Goal: Task Accomplishment & Management: Manage account settings

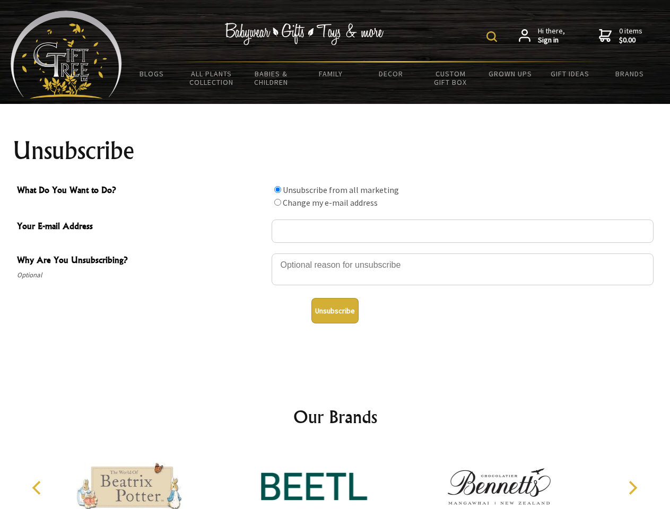
click at [493, 37] on img at bounding box center [492, 36] width 11 height 11
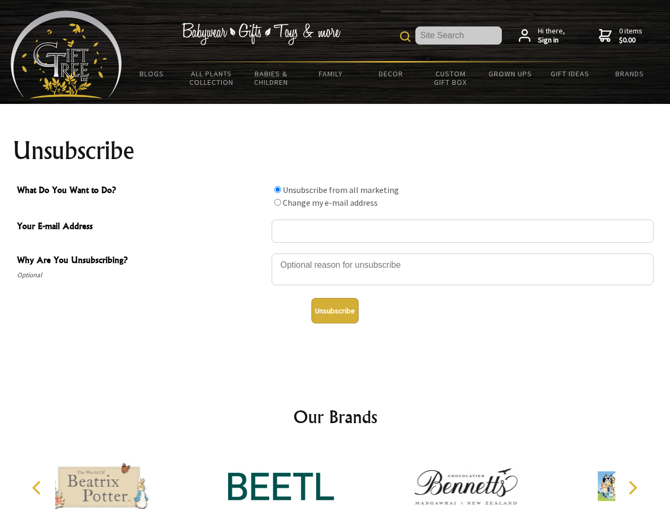
click at [335, 253] on div at bounding box center [463, 271] width 382 height 37
click at [278, 189] on input "What Do You Want to Do?" at bounding box center [277, 189] width 7 height 7
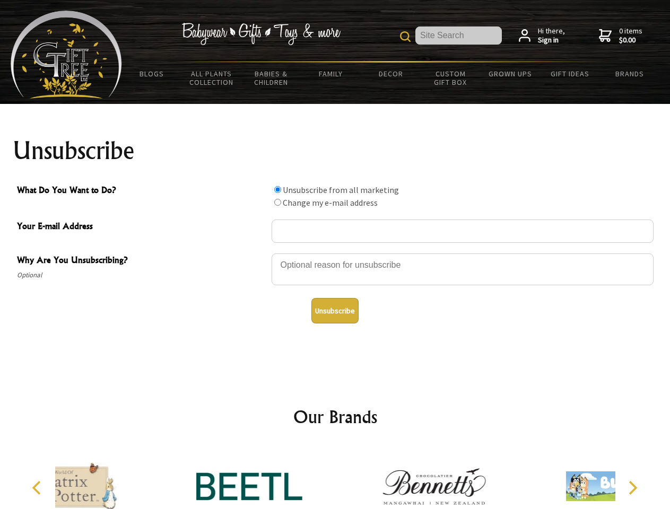
click at [278, 202] on input "What Do You Want to Do?" at bounding box center [277, 202] width 7 height 7
radio input "true"
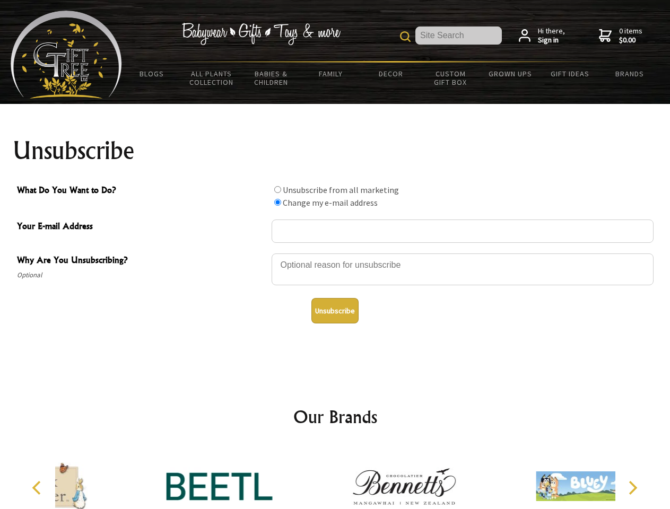
click at [335, 311] on button "Unsubscribe" at bounding box center [334, 310] width 47 height 25
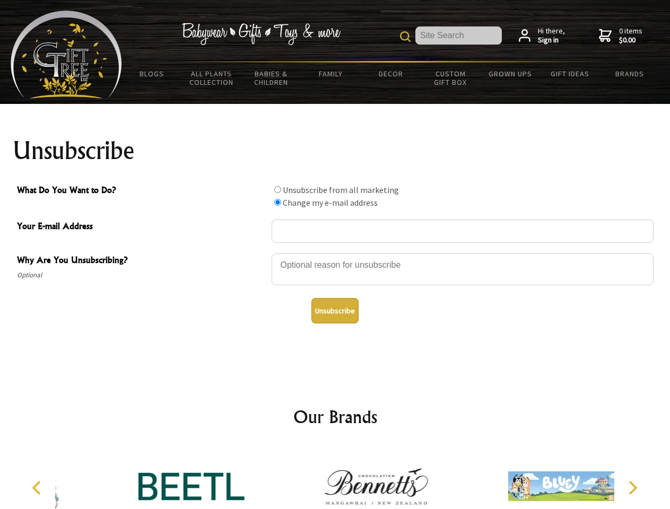
click at [38, 488] on icon "Previous" at bounding box center [38, 488] width 14 height 14
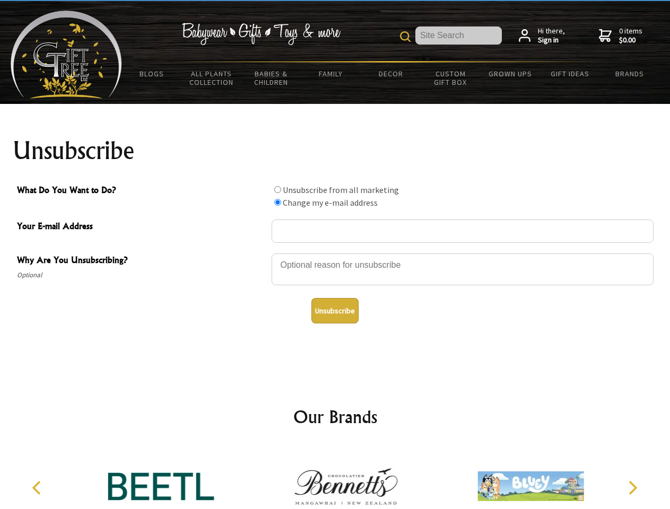
click at [633, 488] on icon "Next" at bounding box center [632, 488] width 14 height 14
